Goal: Task Accomplishment & Management: Use online tool/utility

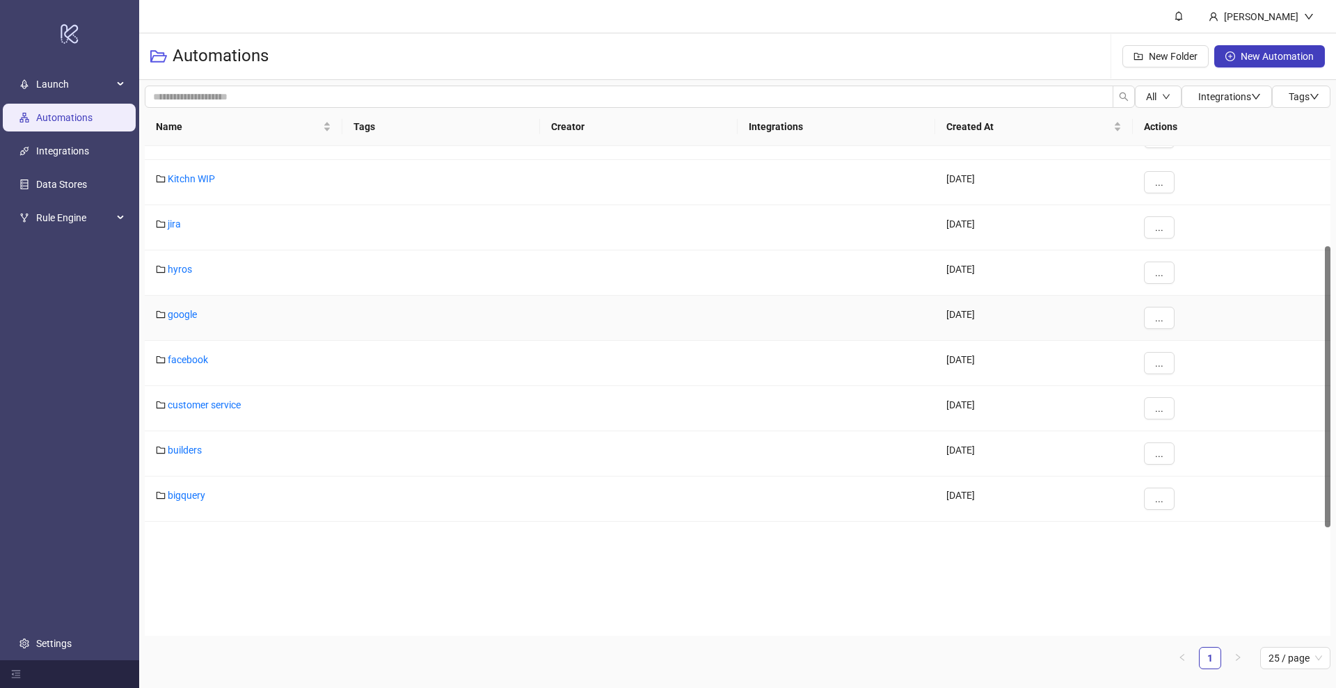
scroll to position [370, 0]
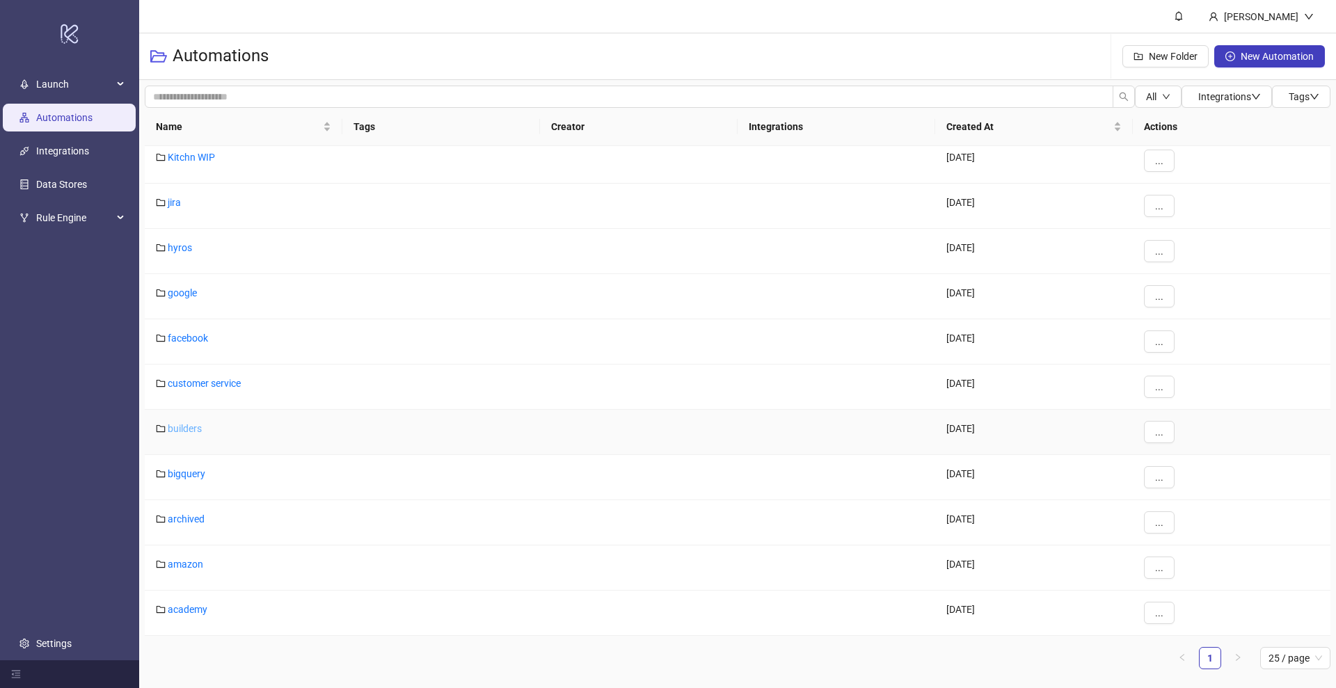
click at [186, 430] on link "builders" at bounding box center [185, 428] width 34 height 11
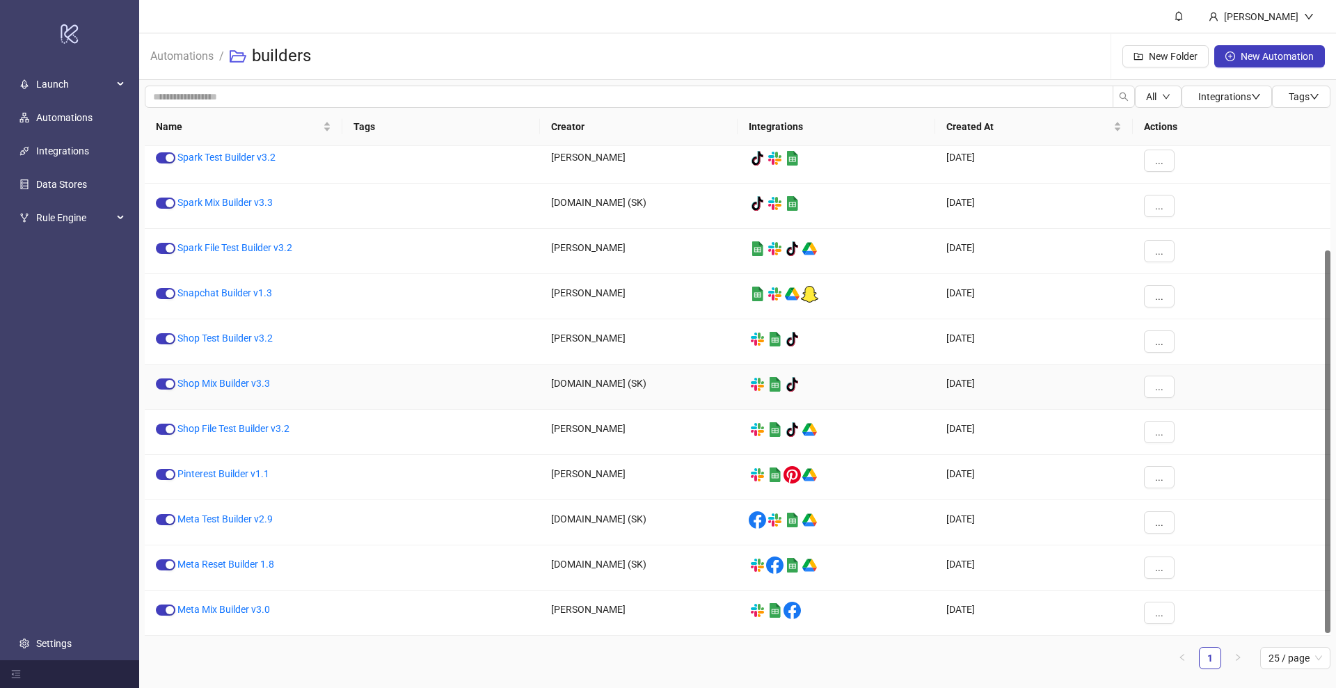
scroll to position [136, 0]
click at [216, 518] on link "Meta Test Builder v2.9" at bounding box center [224, 519] width 95 height 11
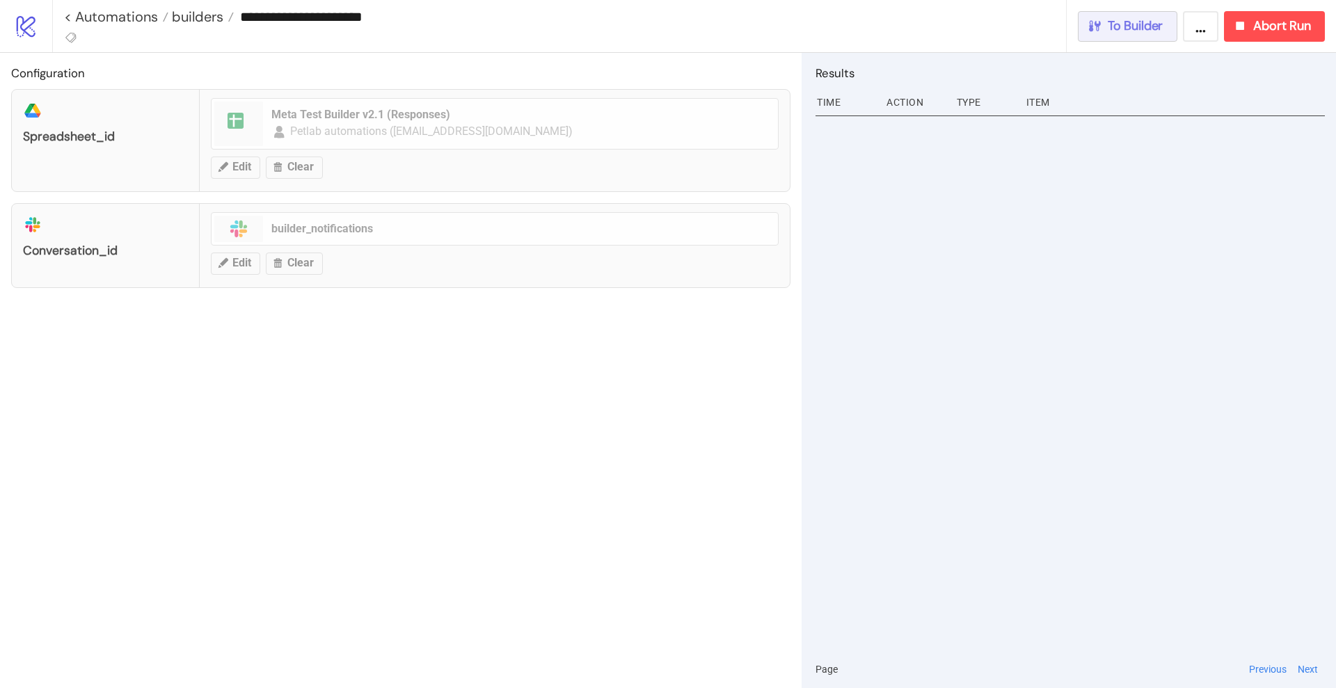
click at [1139, 33] on span "To Builder" at bounding box center [1136, 26] width 56 height 16
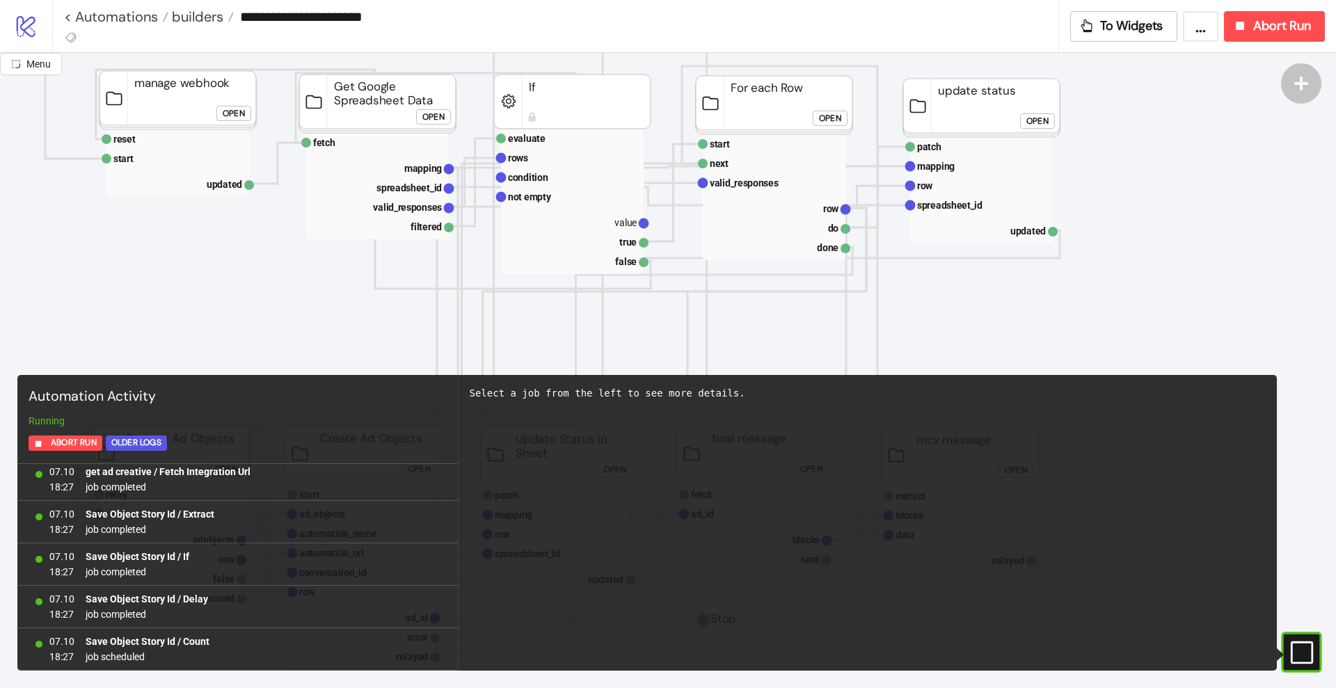
scroll to position [261, 174]
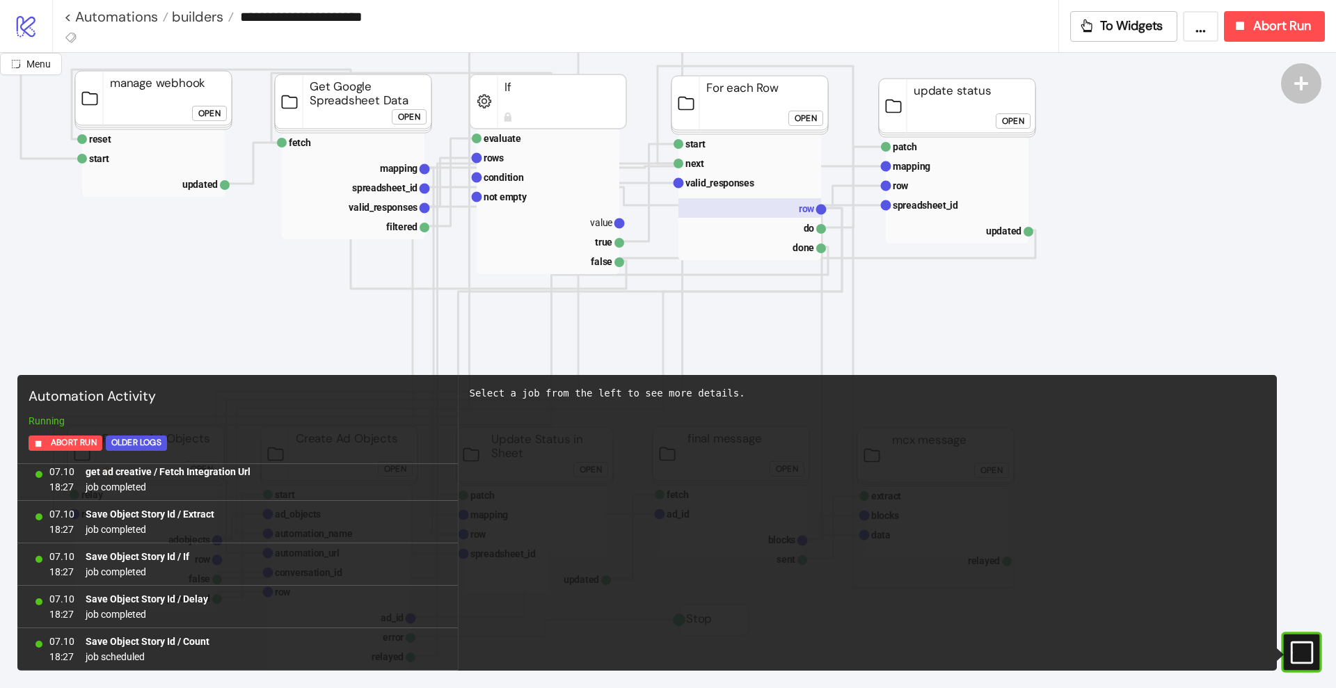
click at [807, 210] on text "row" at bounding box center [807, 208] width 16 height 11
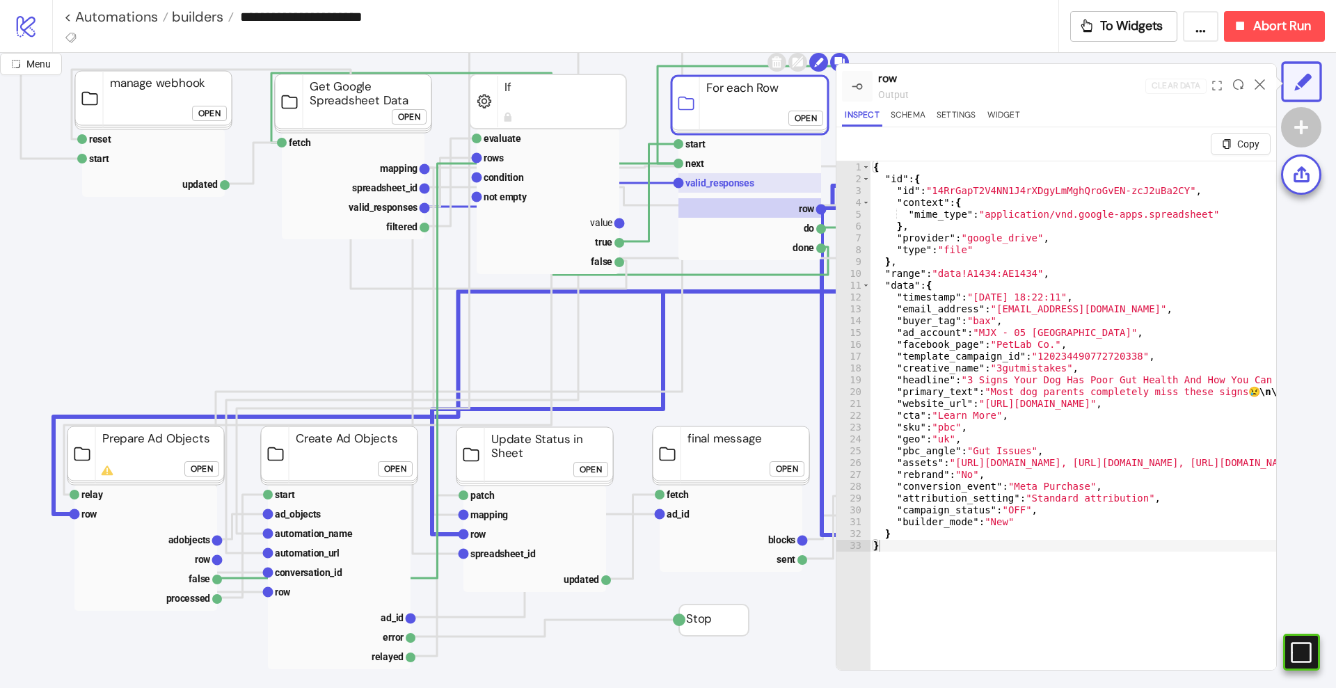
click at [743, 181] on text "valid_responses" at bounding box center [719, 182] width 69 height 11
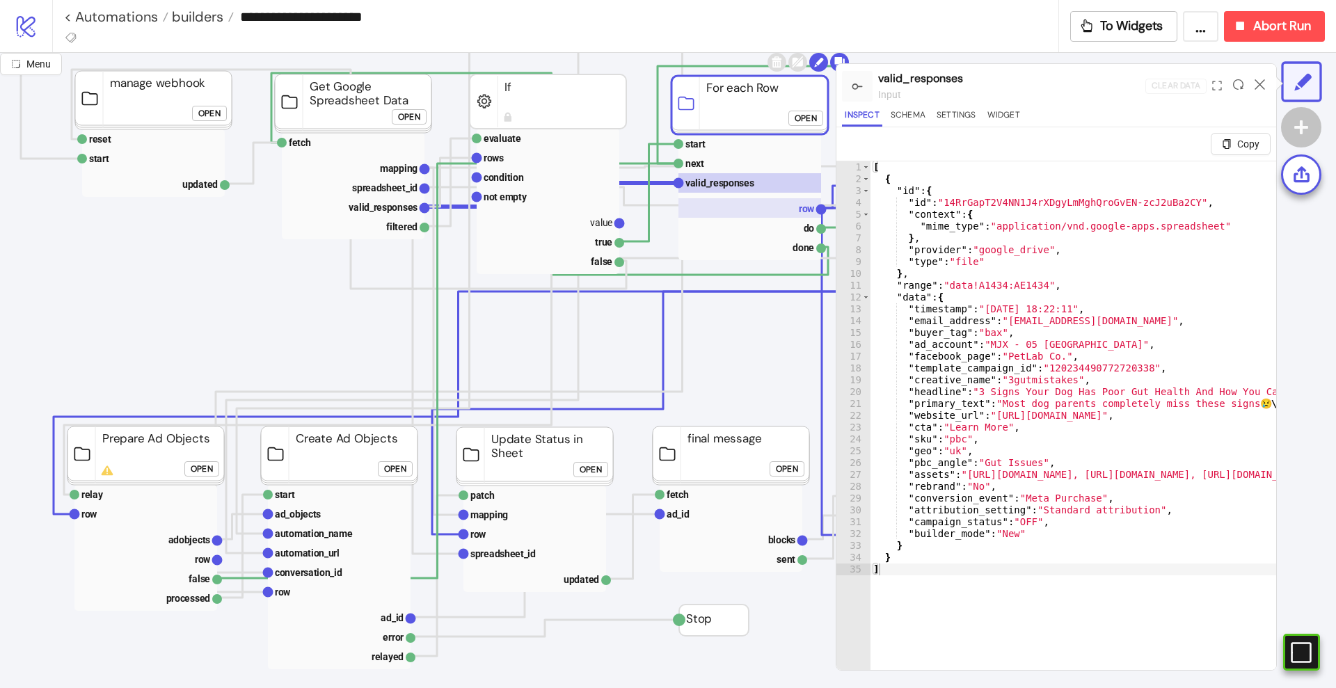
click at [791, 216] on rect at bounding box center [750, 207] width 143 height 19
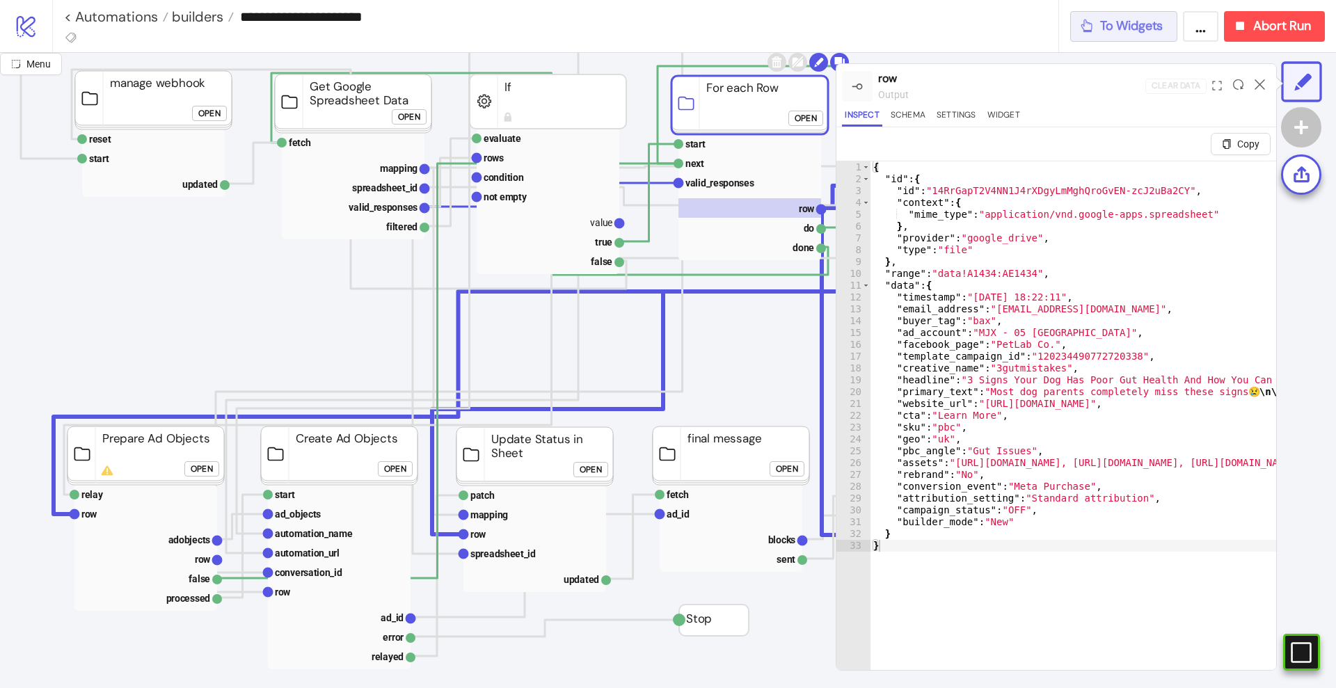
click at [1135, 21] on span "To Widgets" at bounding box center [1131, 26] width 63 height 16
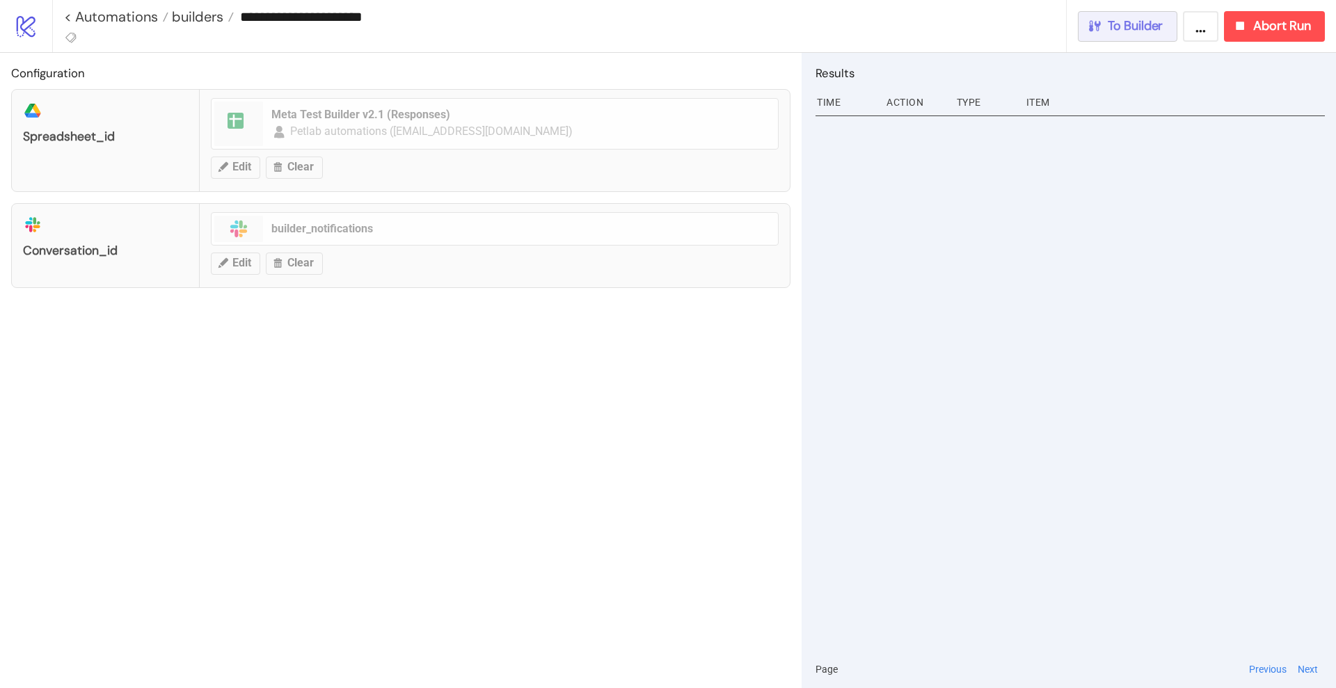
click at [1149, 22] on span "To Builder" at bounding box center [1136, 26] width 56 height 16
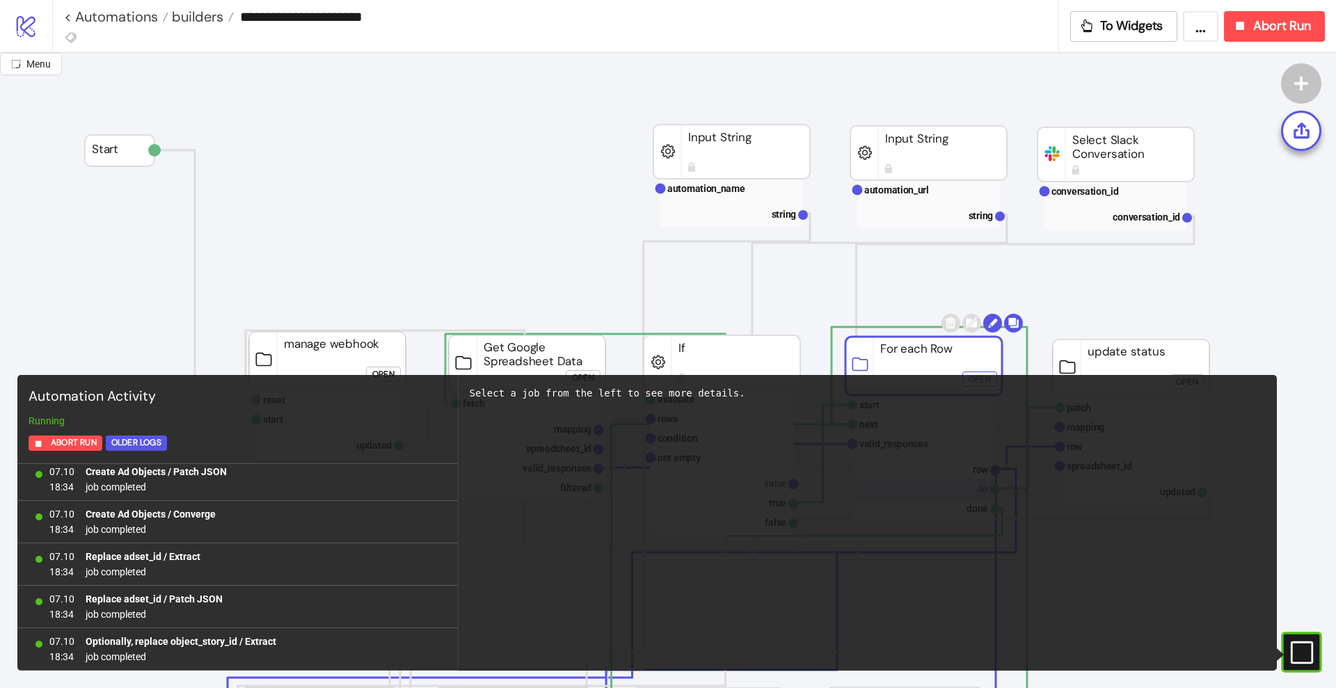
scroll to position [28208, 0]
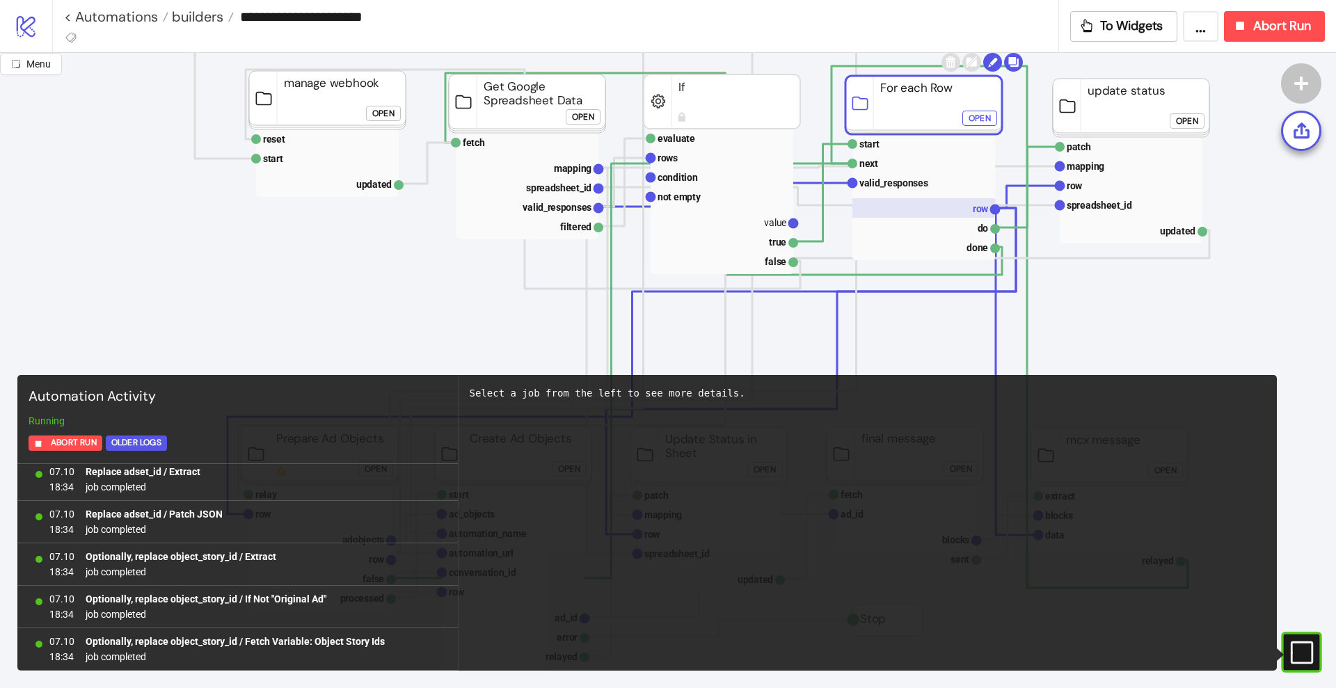
click at [944, 209] on rect at bounding box center [923, 207] width 143 height 19
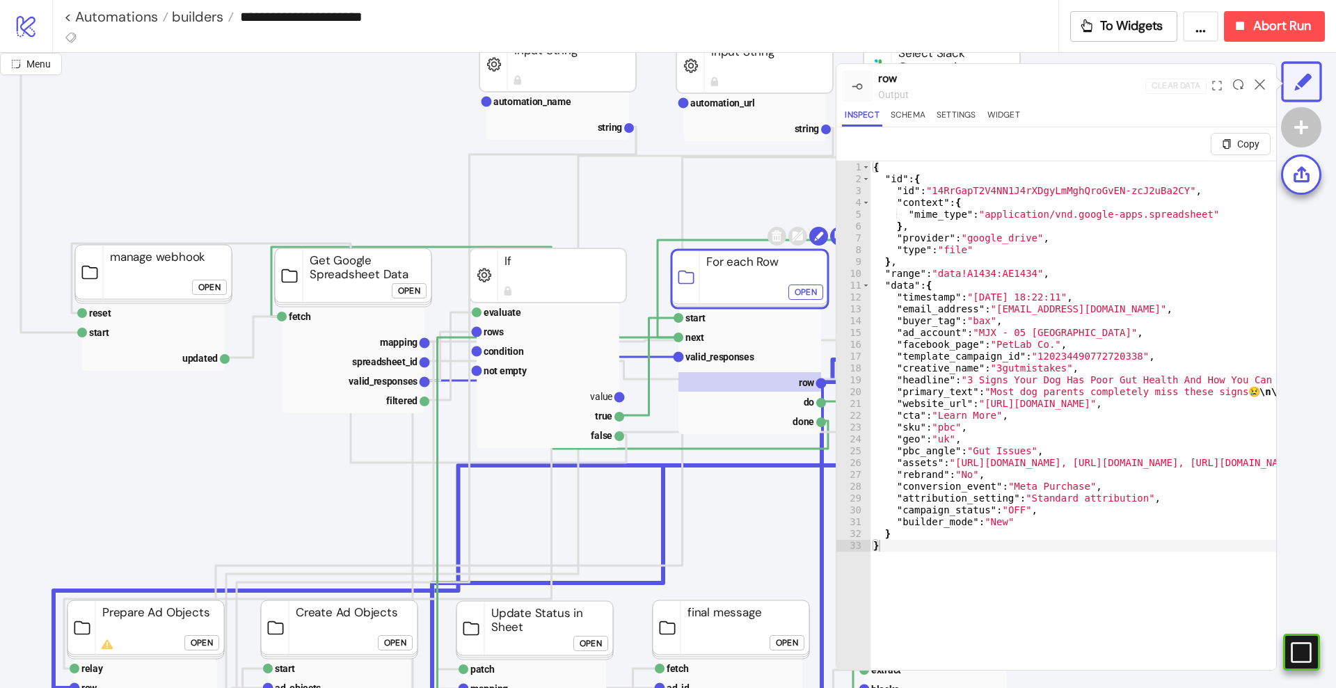
scroll to position [87, 0]
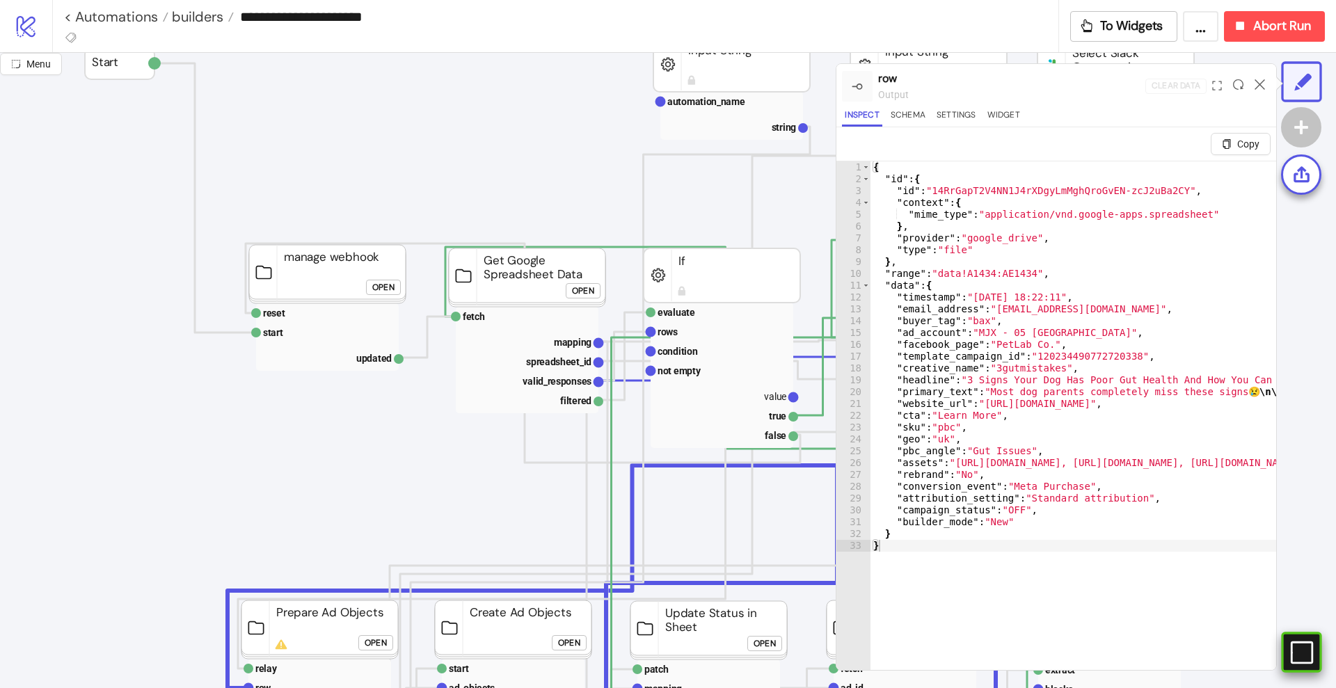
click at [1294, 654] on rect at bounding box center [1283, 652] width 21 height 21
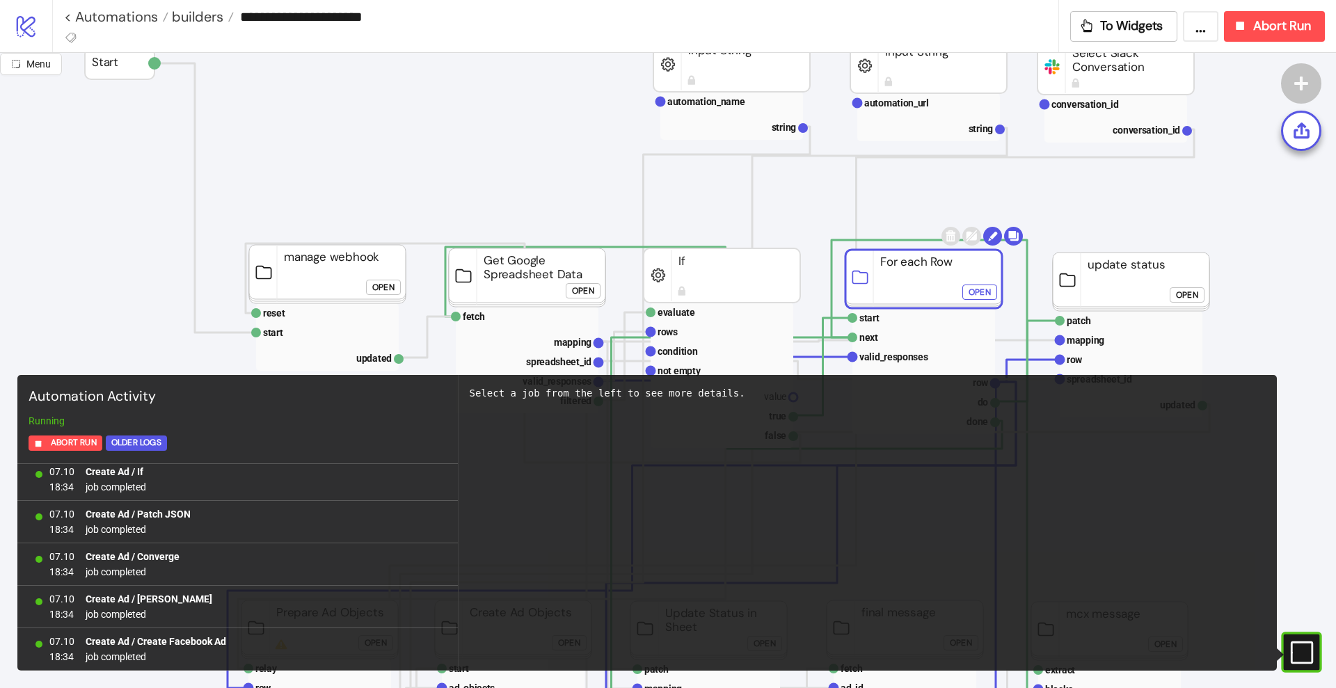
scroll to position [35255, 0]
click at [1246, 26] on icon "button" at bounding box center [1239, 25] width 15 height 15
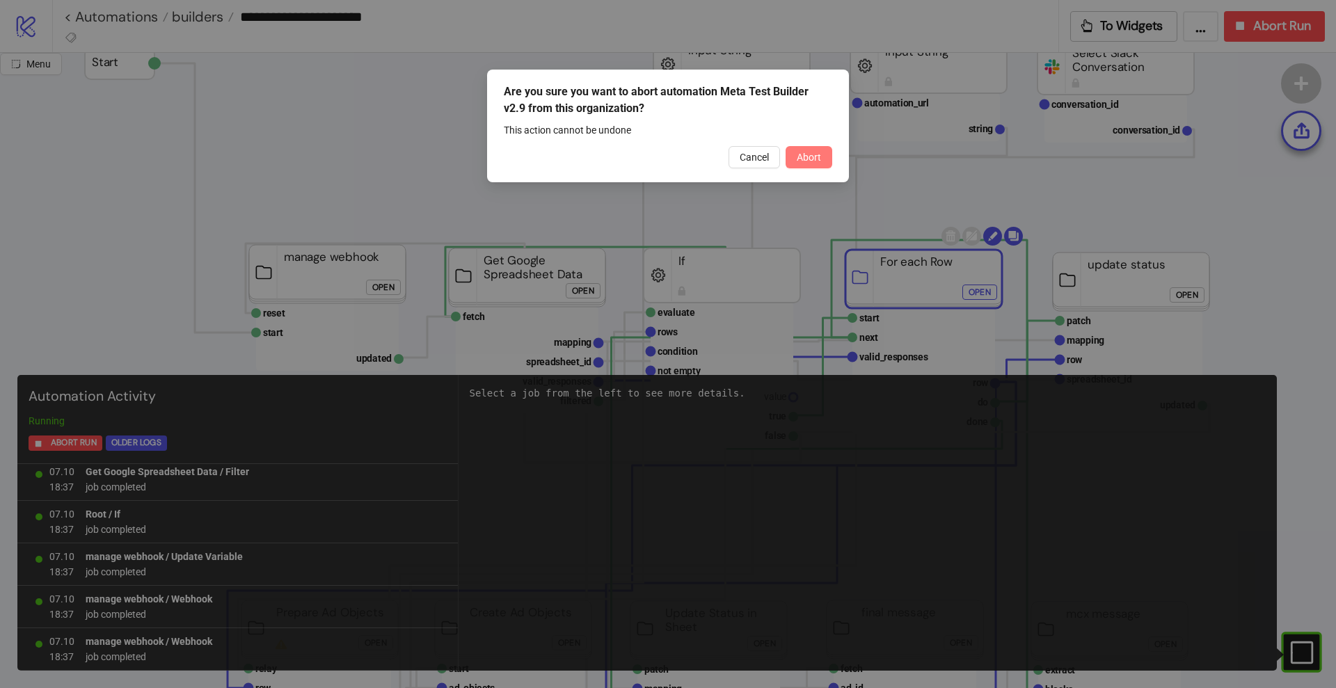
click at [815, 159] on span "Abort" at bounding box center [809, 157] width 24 height 11
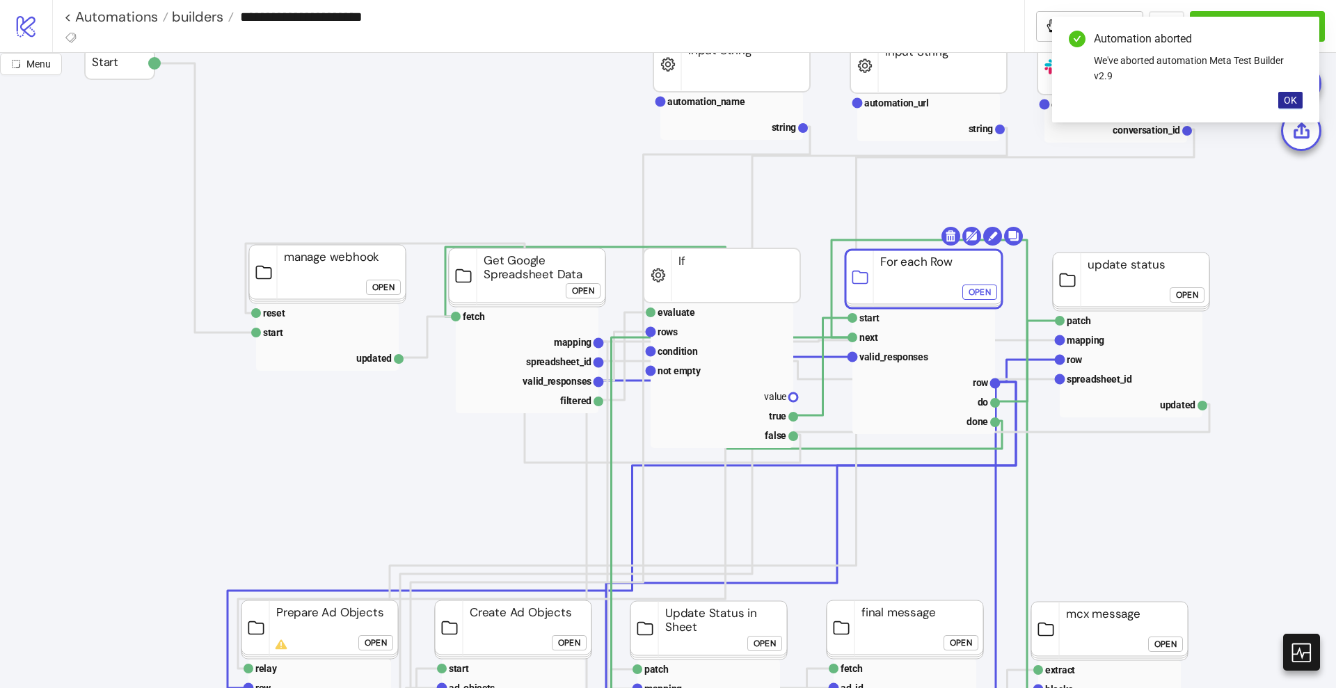
click at [1285, 100] on span "OK" at bounding box center [1290, 100] width 13 height 11
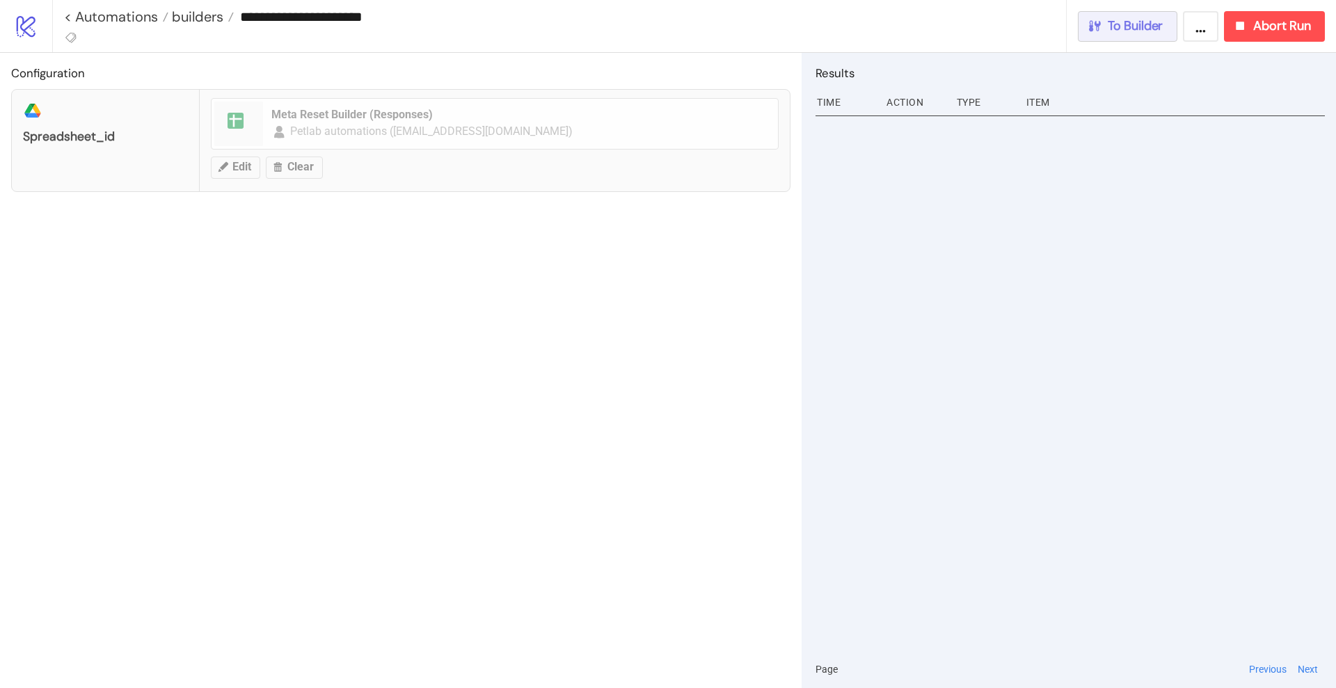
click at [1152, 23] on span "To Builder" at bounding box center [1136, 26] width 56 height 16
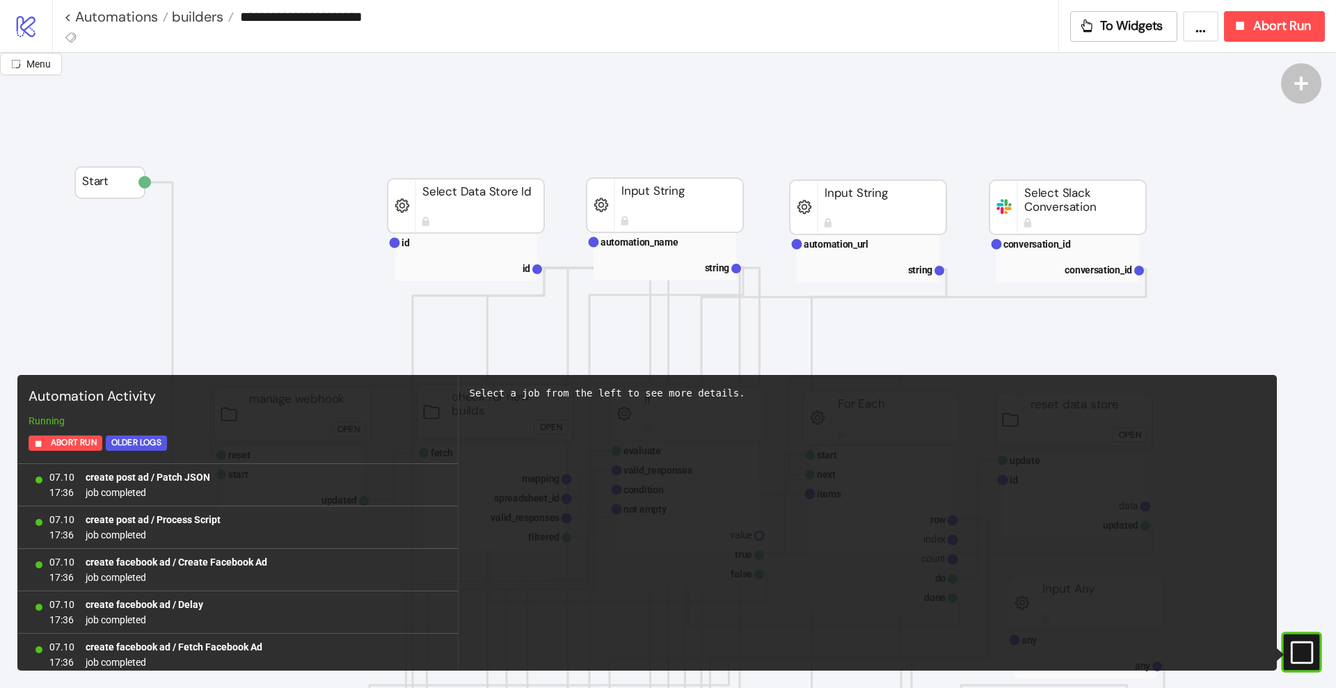
scroll to position [1194, 0]
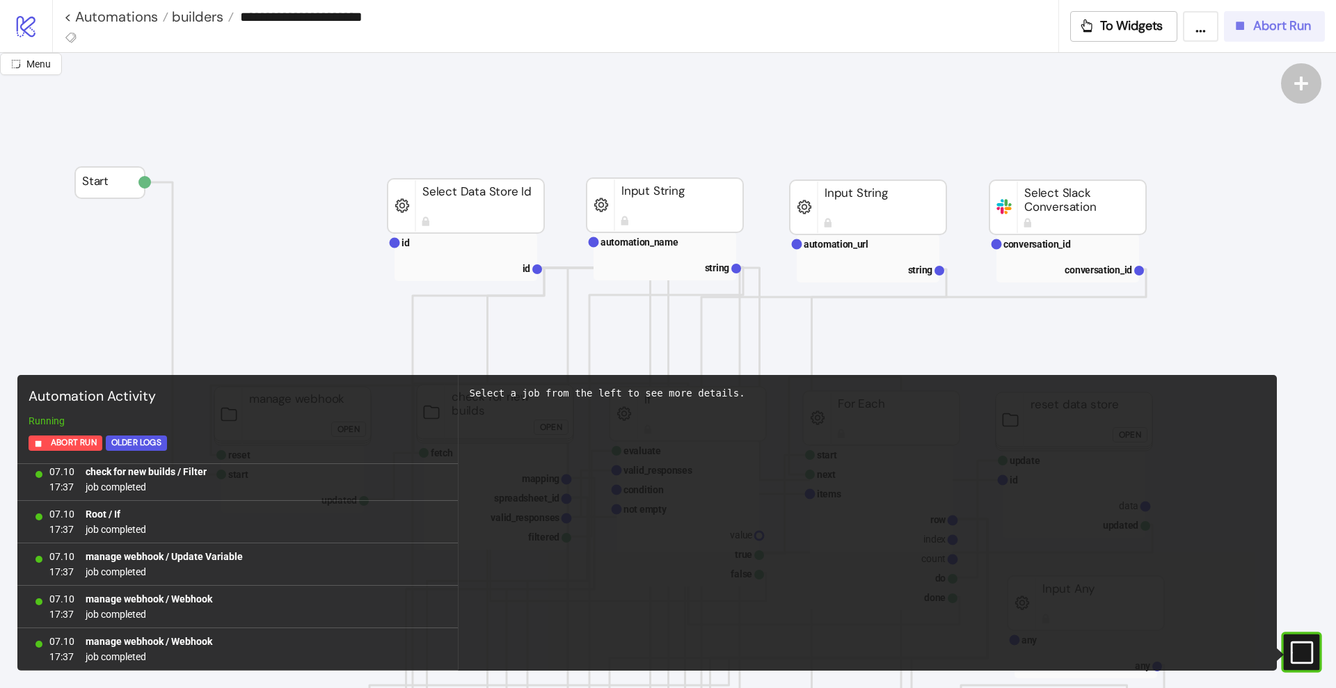
click at [1283, 39] on button "Abort Run" at bounding box center [1274, 26] width 101 height 31
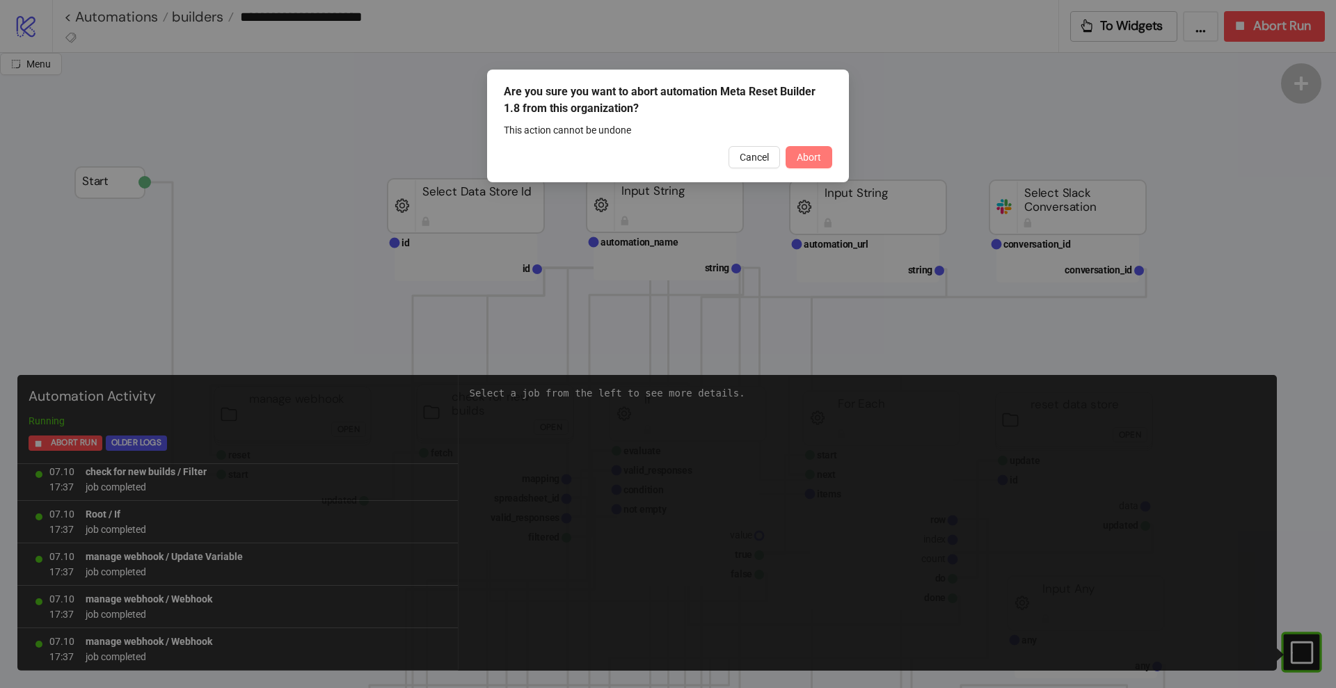
click at [817, 154] on span "Abort" at bounding box center [809, 157] width 24 height 11
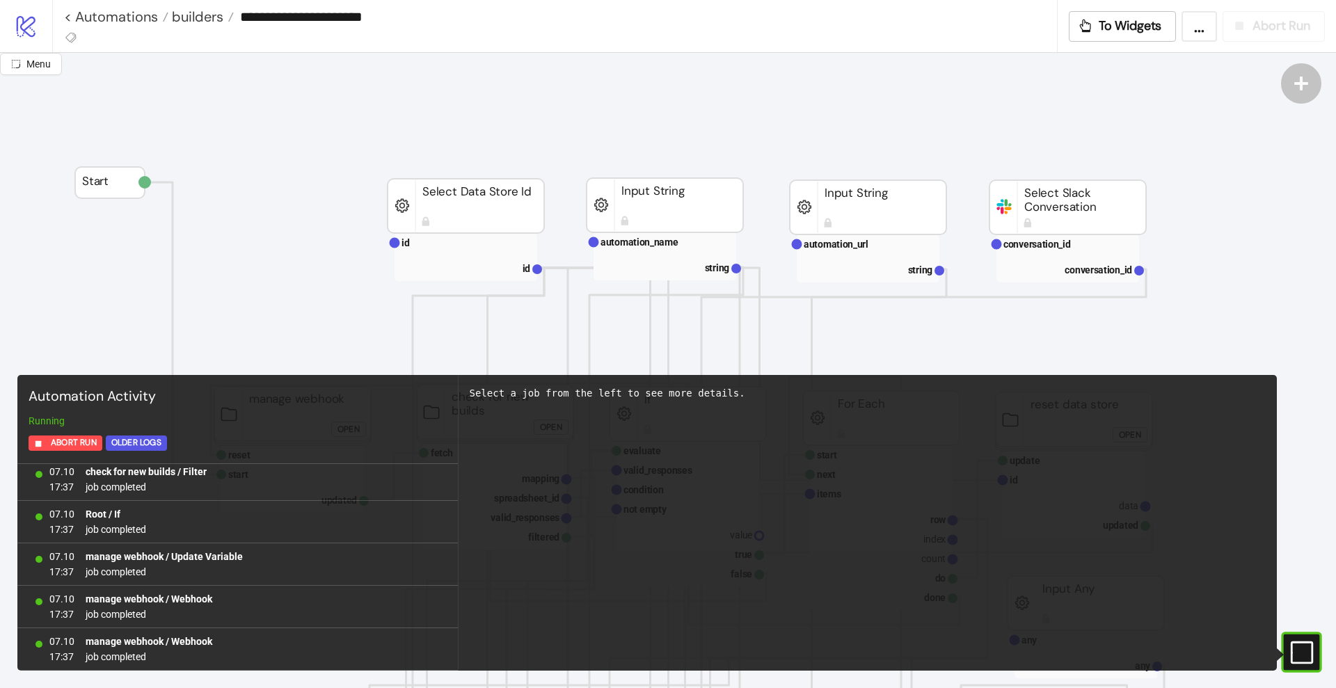
scroll to position [0, 0]
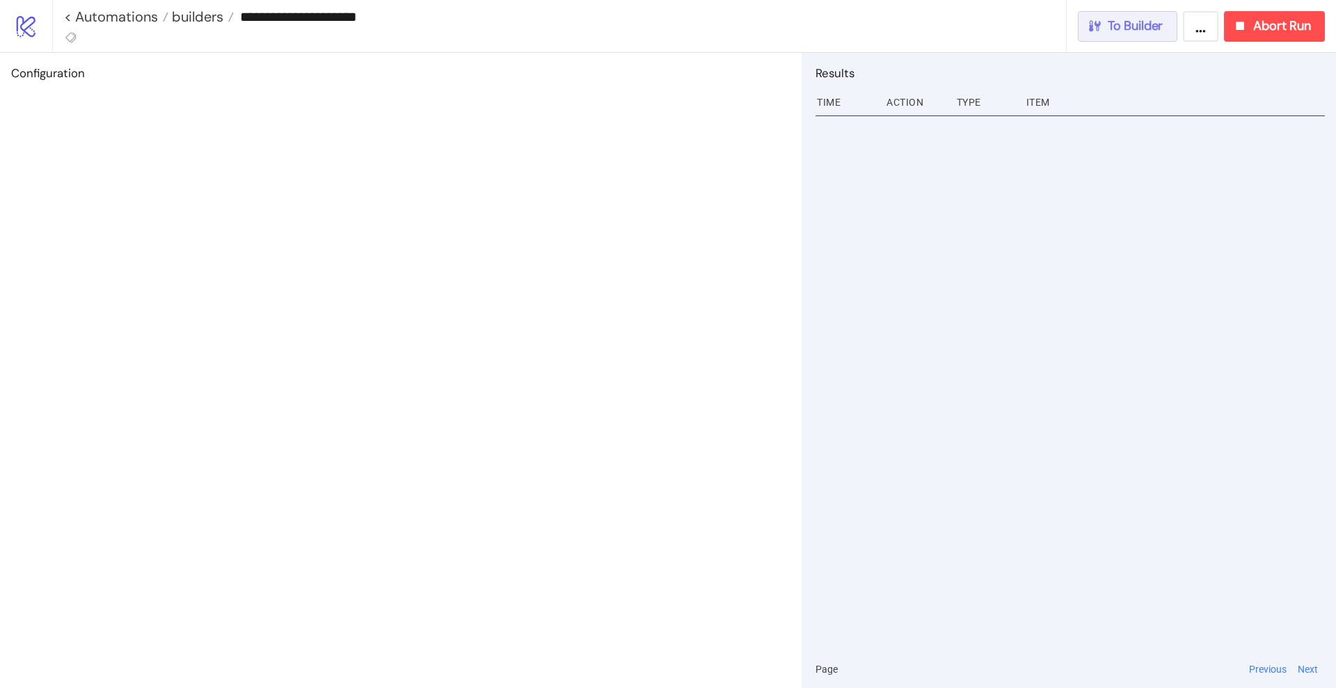
click at [1103, 33] on div "To Builder" at bounding box center [1125, 26] width 77 height 16
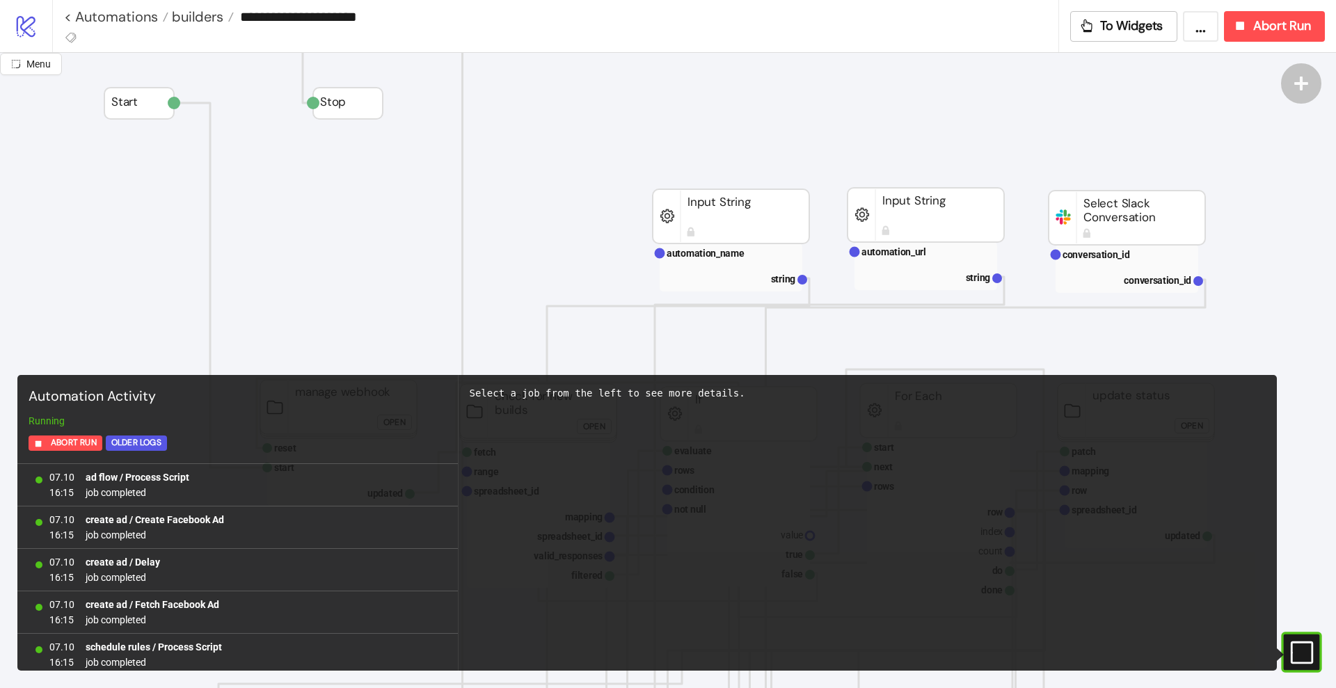
scroll to position [1194, 0]
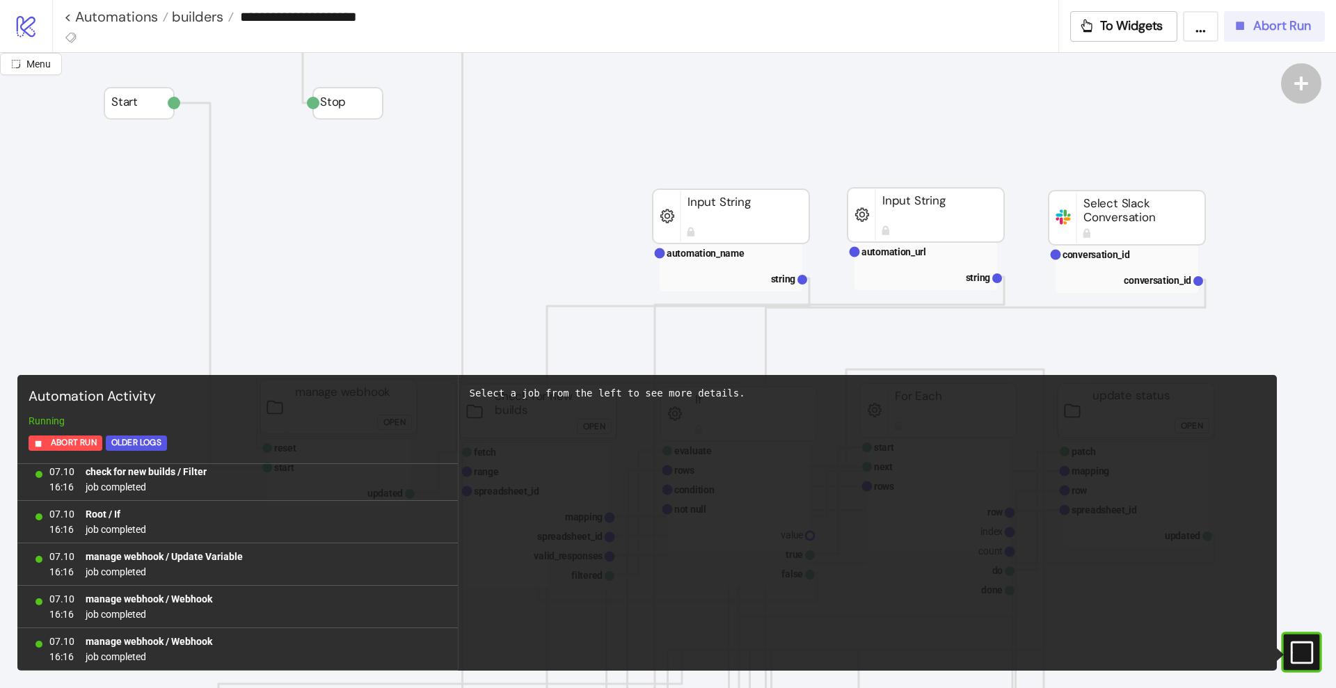
click at [1248, 39] on button "Abort Run" at bounding box center [1274, 26] width 101 height 31
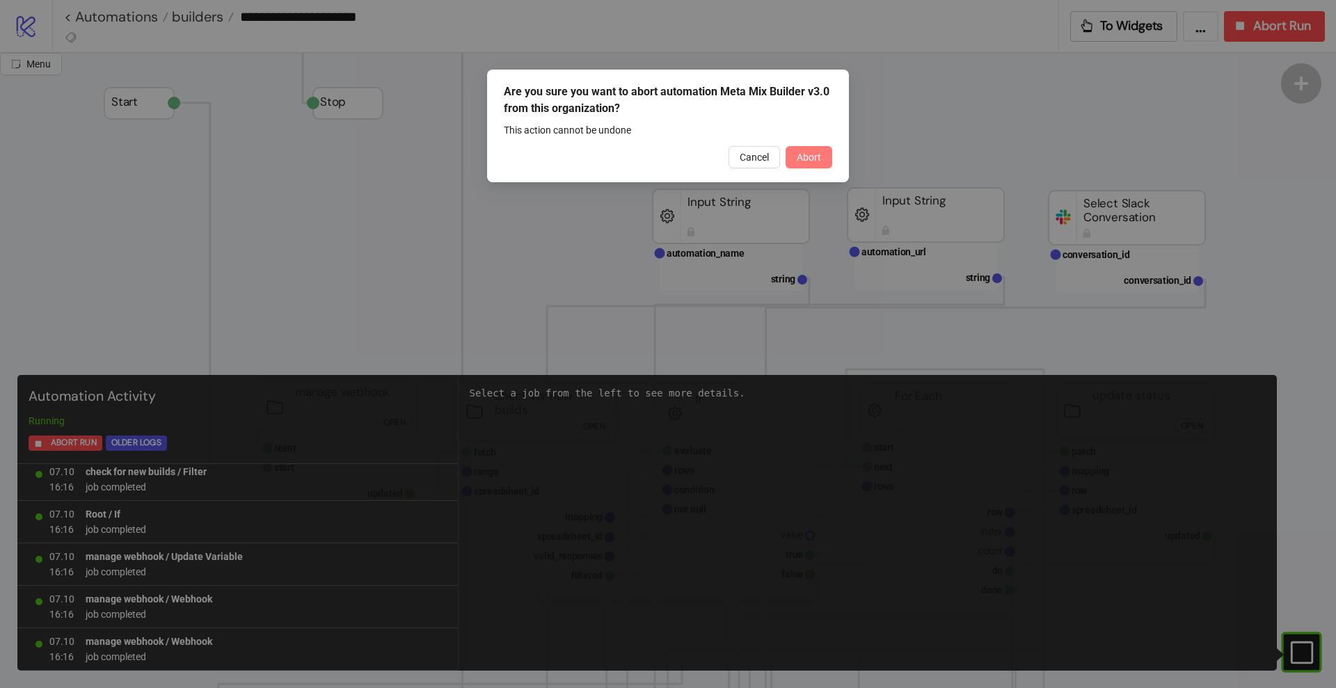
click at [803, 152] on span "Abort" at bounding box center [809, 157] width 24 height 11
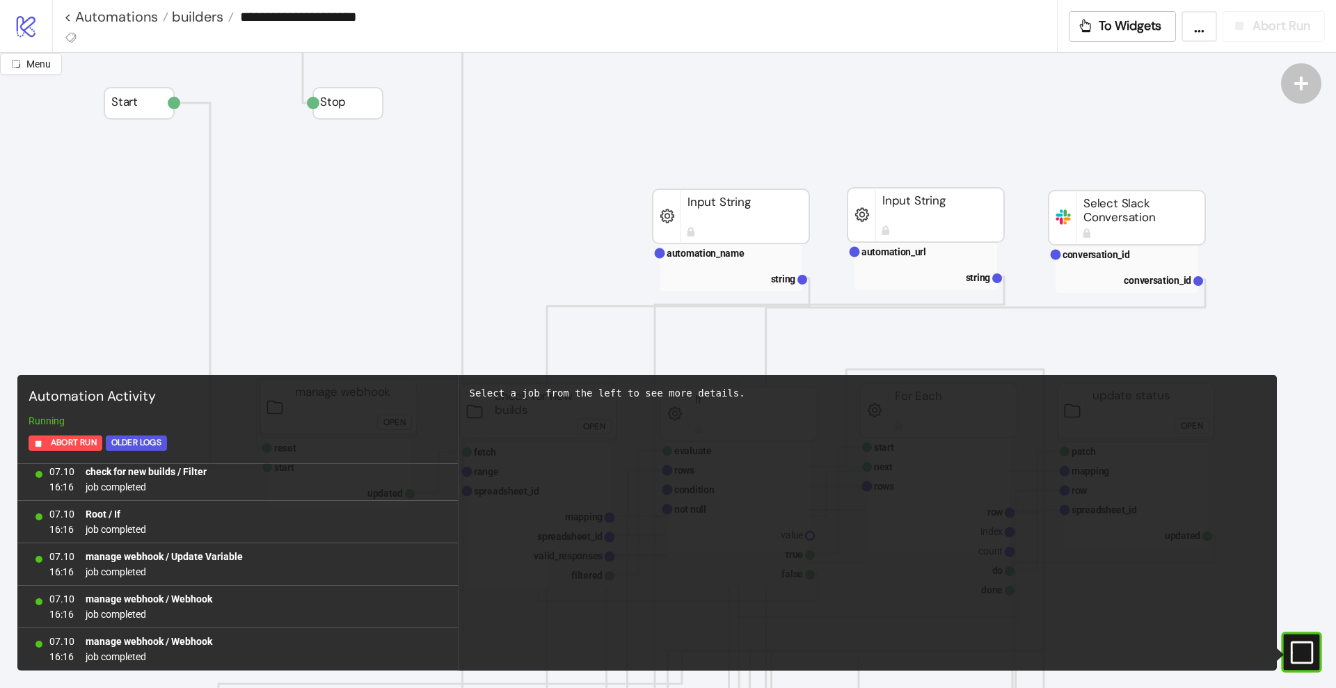
scroll to position [0, 0]
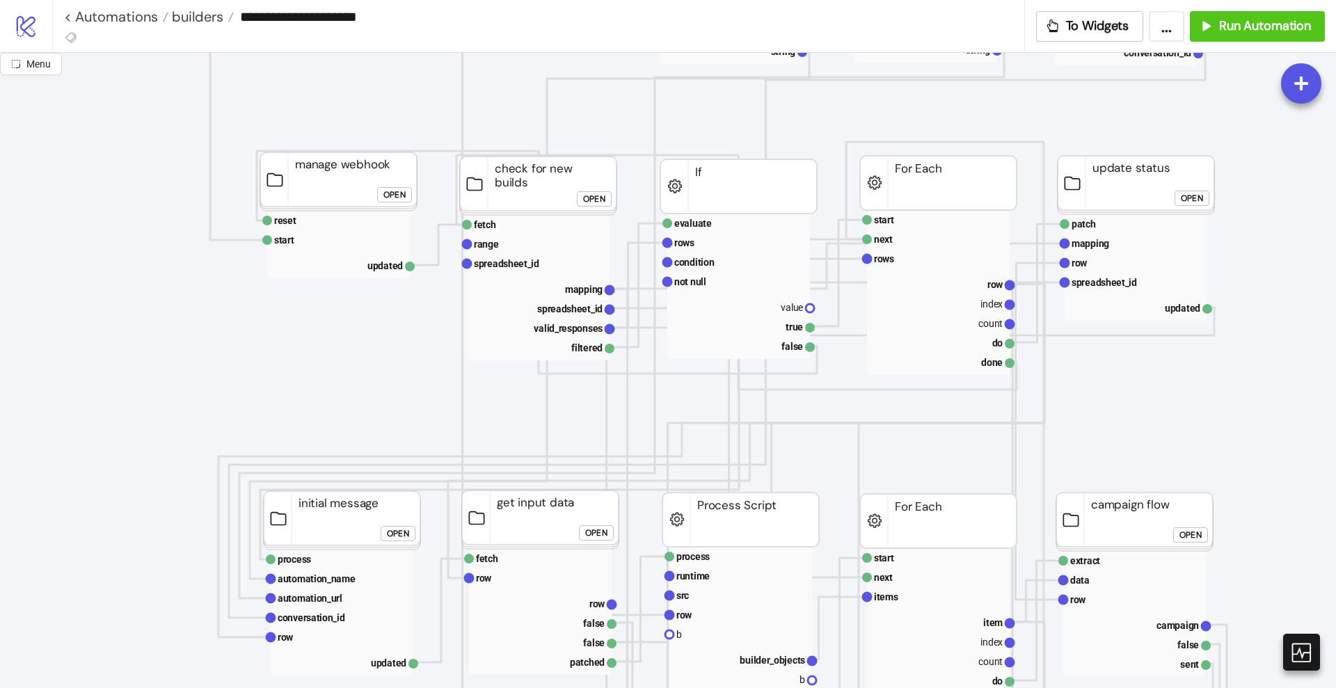
scroll to position [435, 0]
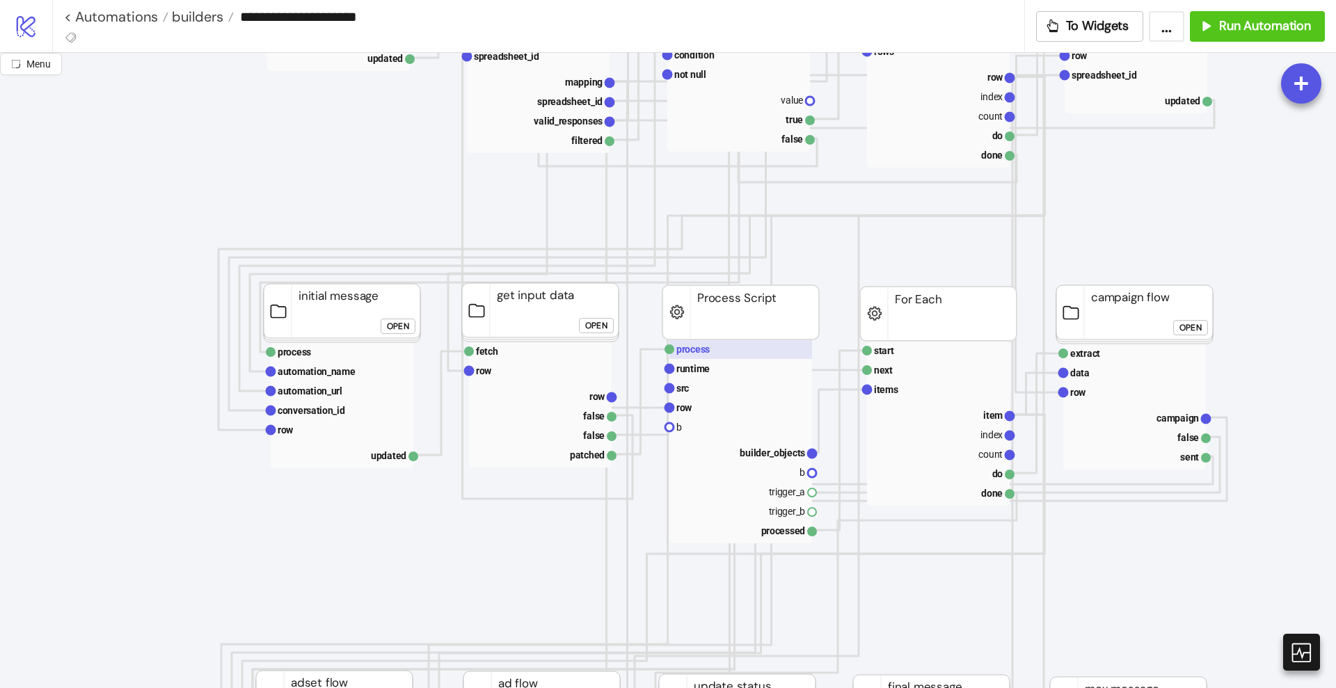
click at [694, 354] on text "process" at bounding box center [692, 349] width 33 height 11
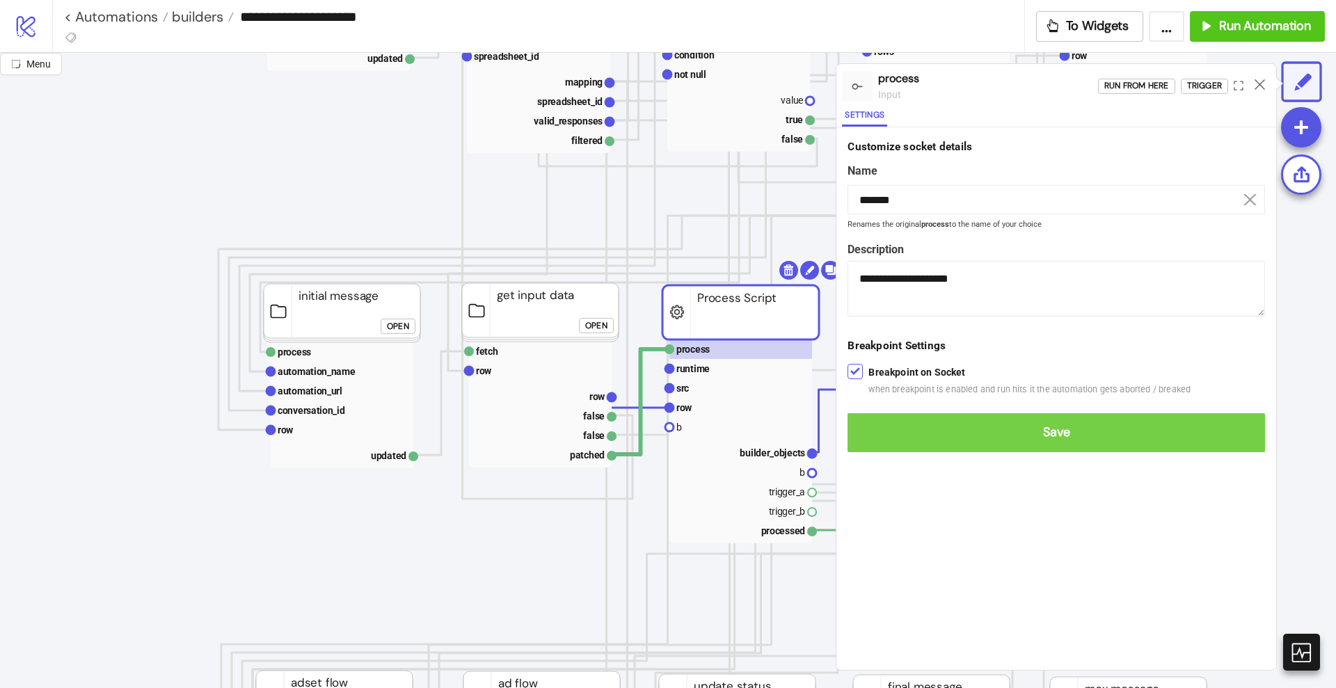
click at [874, 417] on button "Save" at bounding box center [1057, 432] width 418 height 39
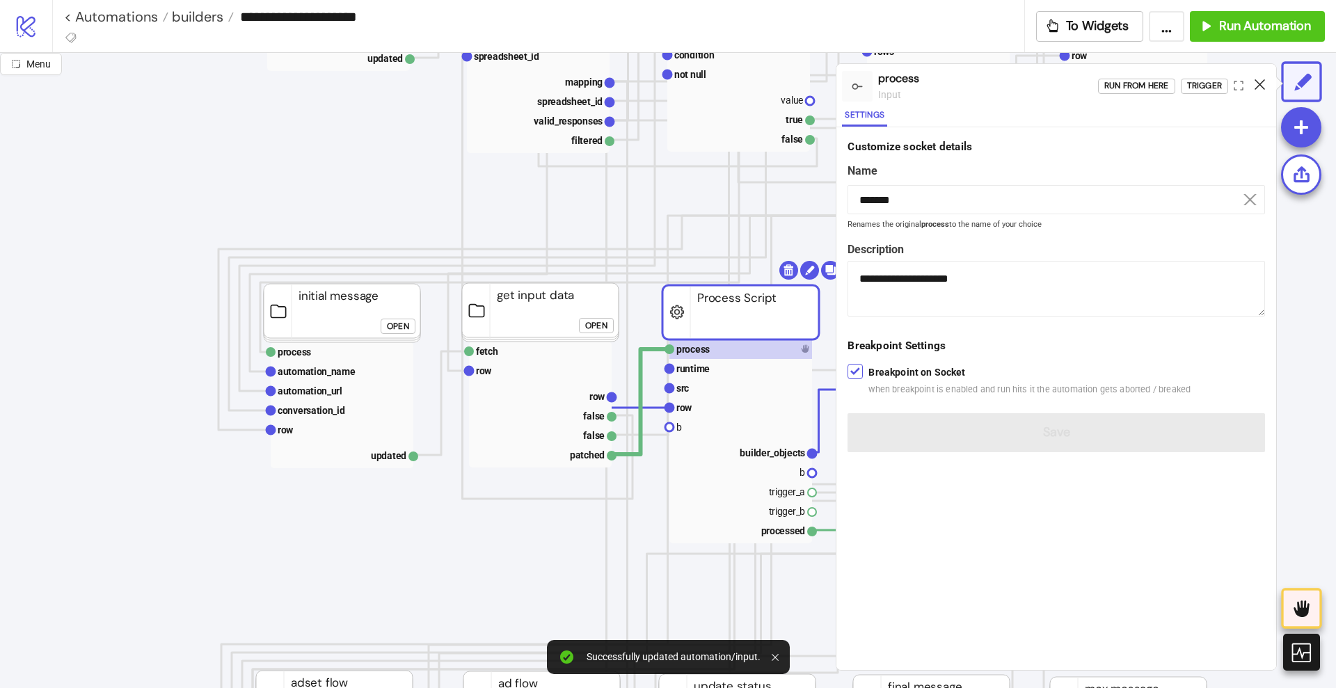
drag, startPoint x: 1256, startPoint y: 82, endPoint x: 1262, endPoint y: 93, distance: 11.8
click at [1257, 84] on icon at bounding box center [1260, 84] width 10 height 10
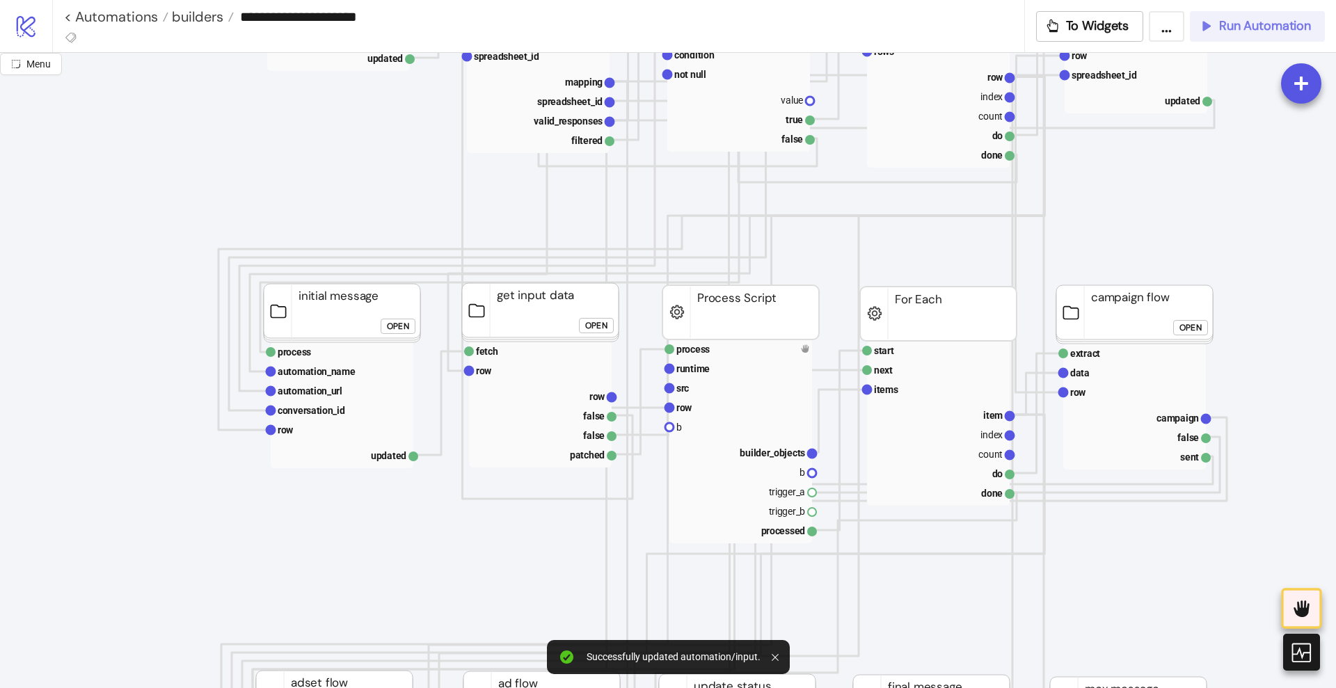
click at [1248, 28] on span "Run Automation" at bounding box center [1265, 26] width 92 height 16
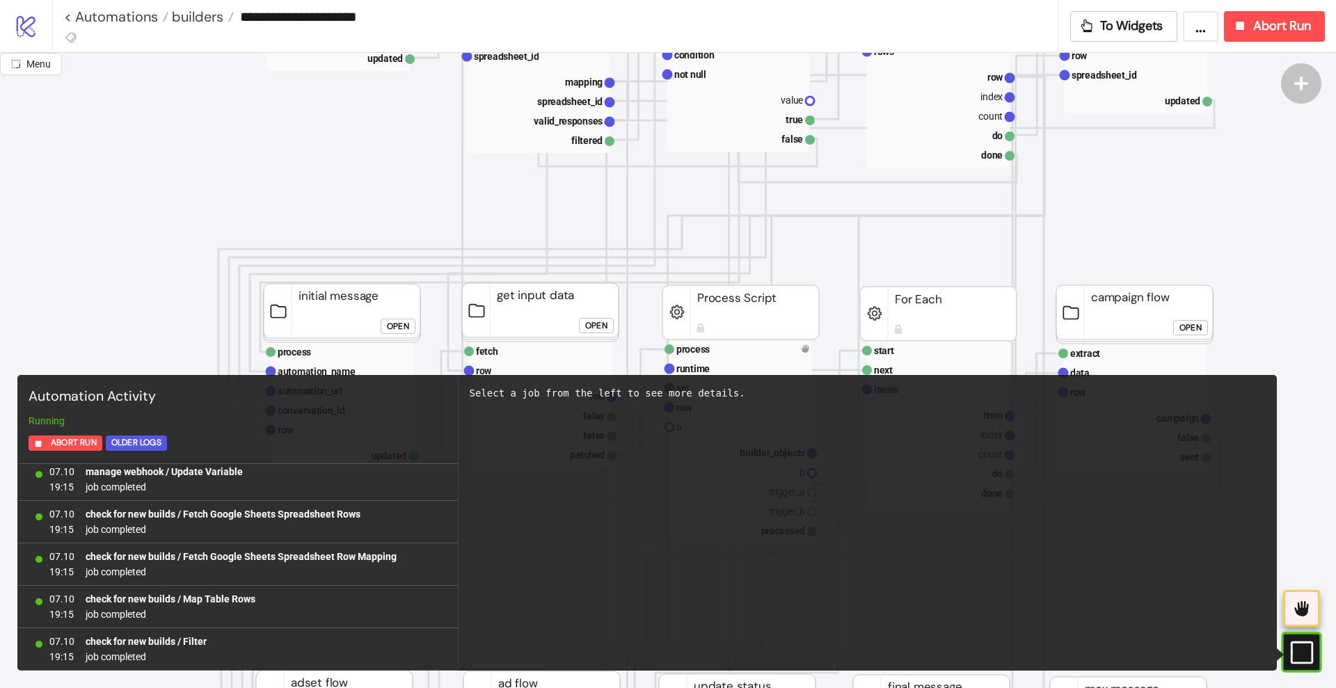
scroll to position [133, 0]
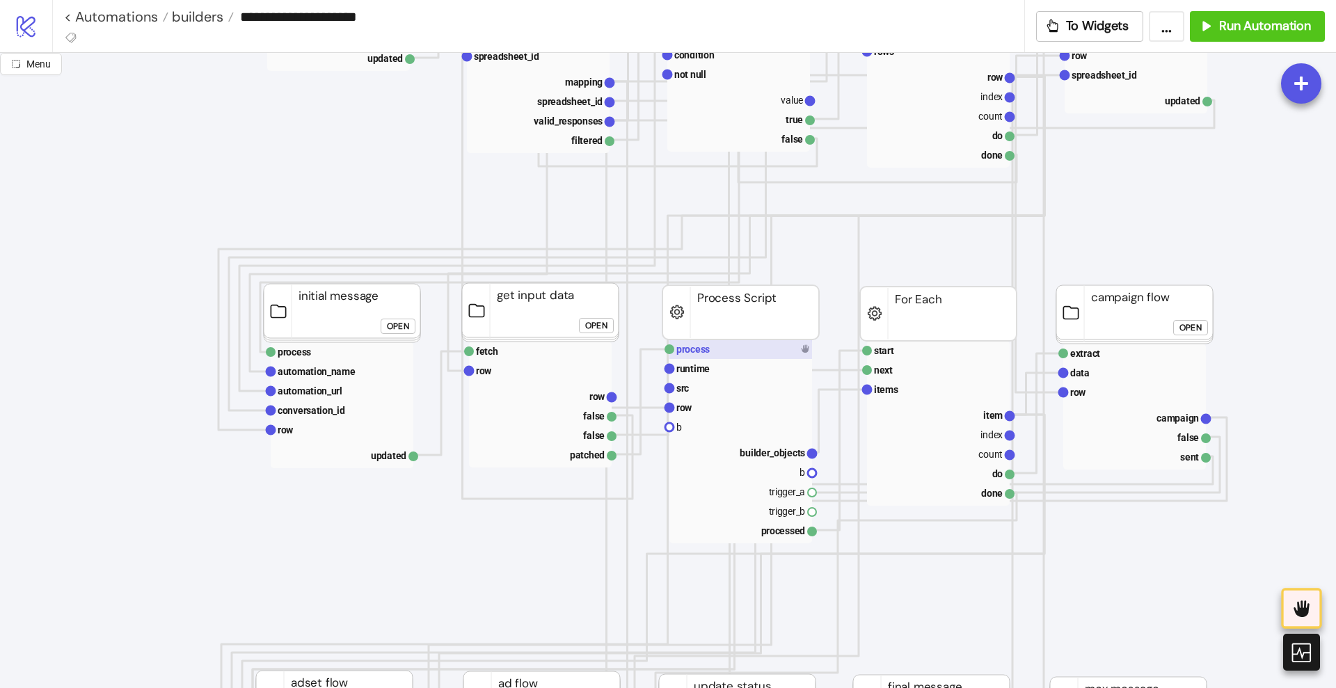
click at [736, 349] on rect at bounding box center [740, 349] width 143 height 19
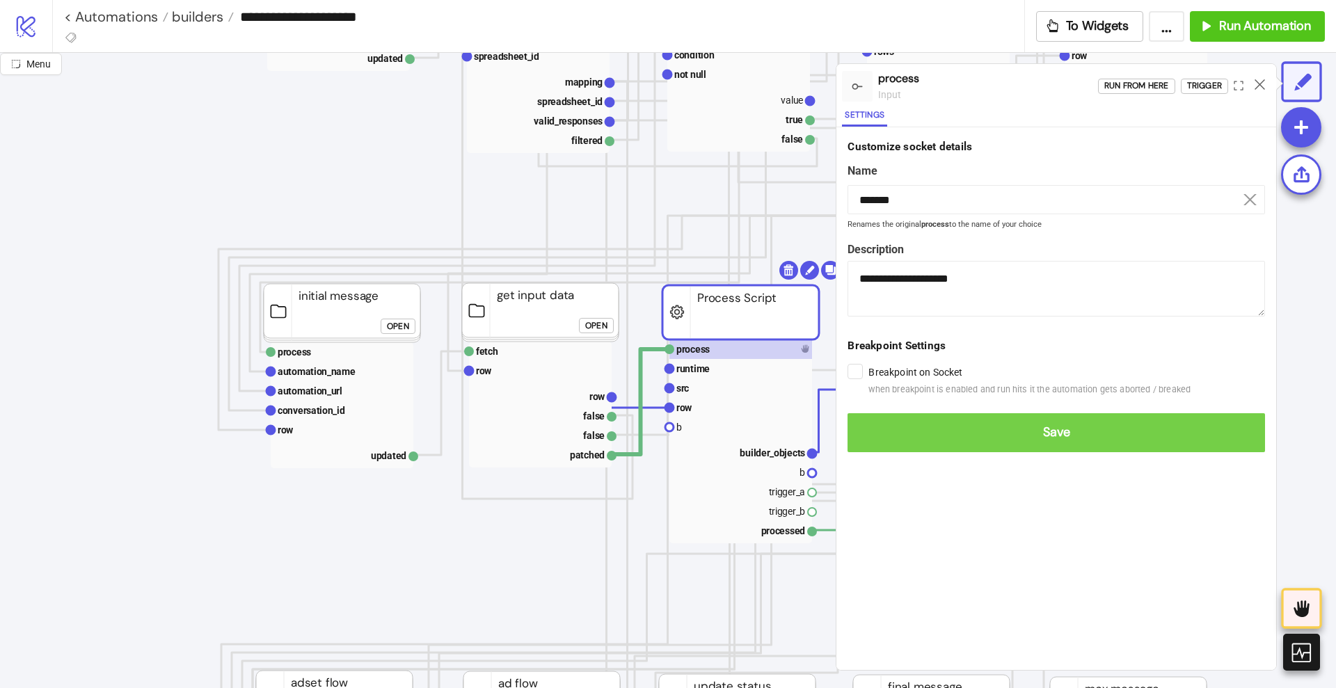
click at [1045, 431] on span "Save" at bounding box center [1056, 433] width 395 height 16
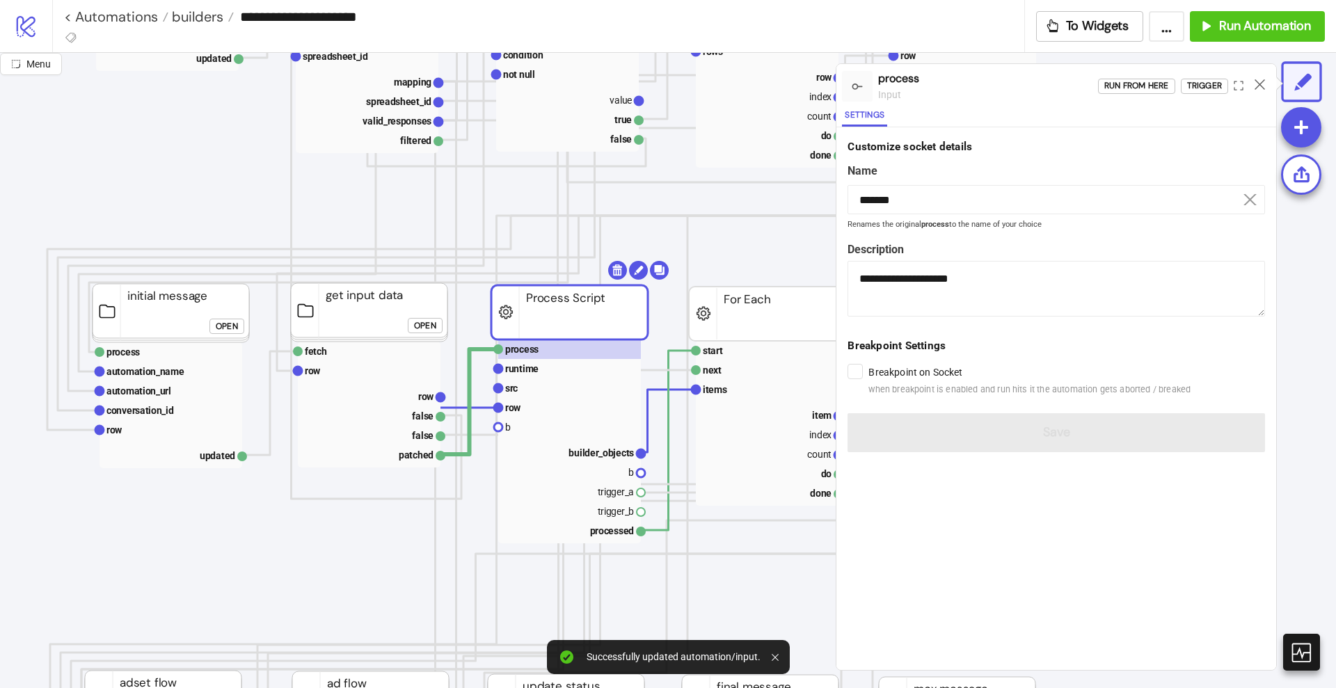
scroll to position [435, 174]
click at [527, 401] on rect at bounding box center [566, 407] width 143 height 19
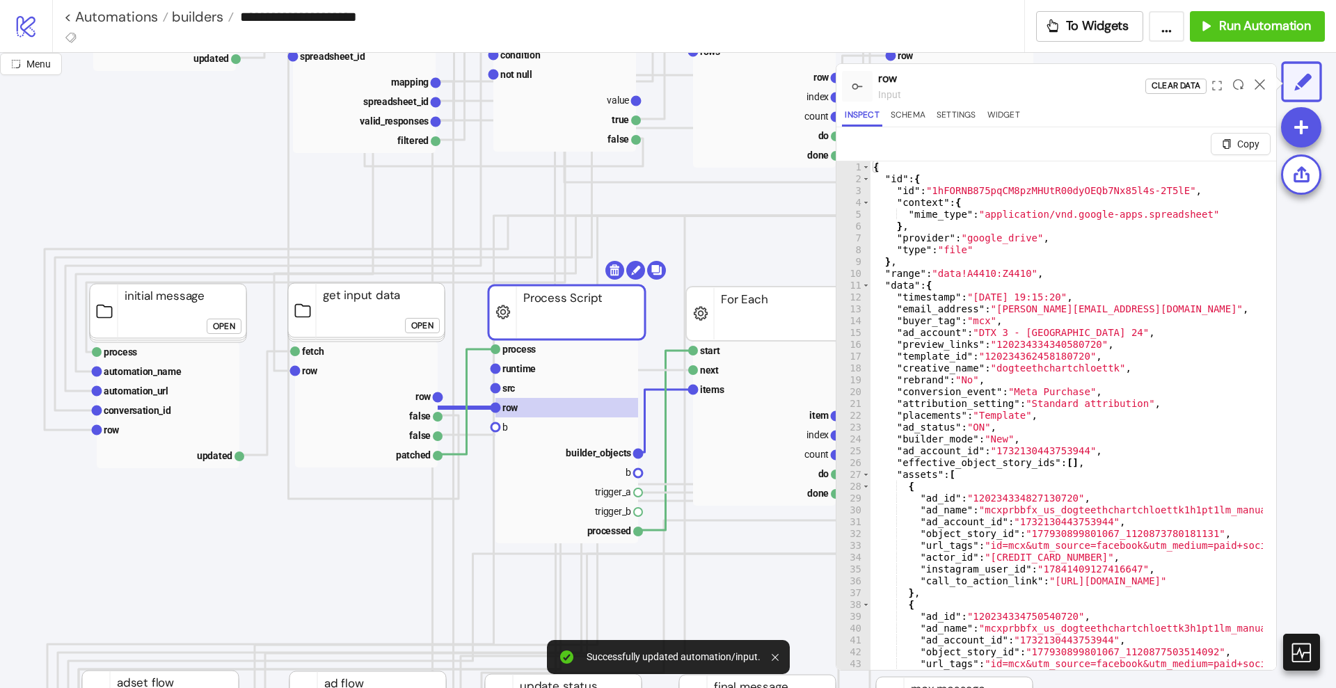
type textarea "* *"
